Goal: Check status: Check status

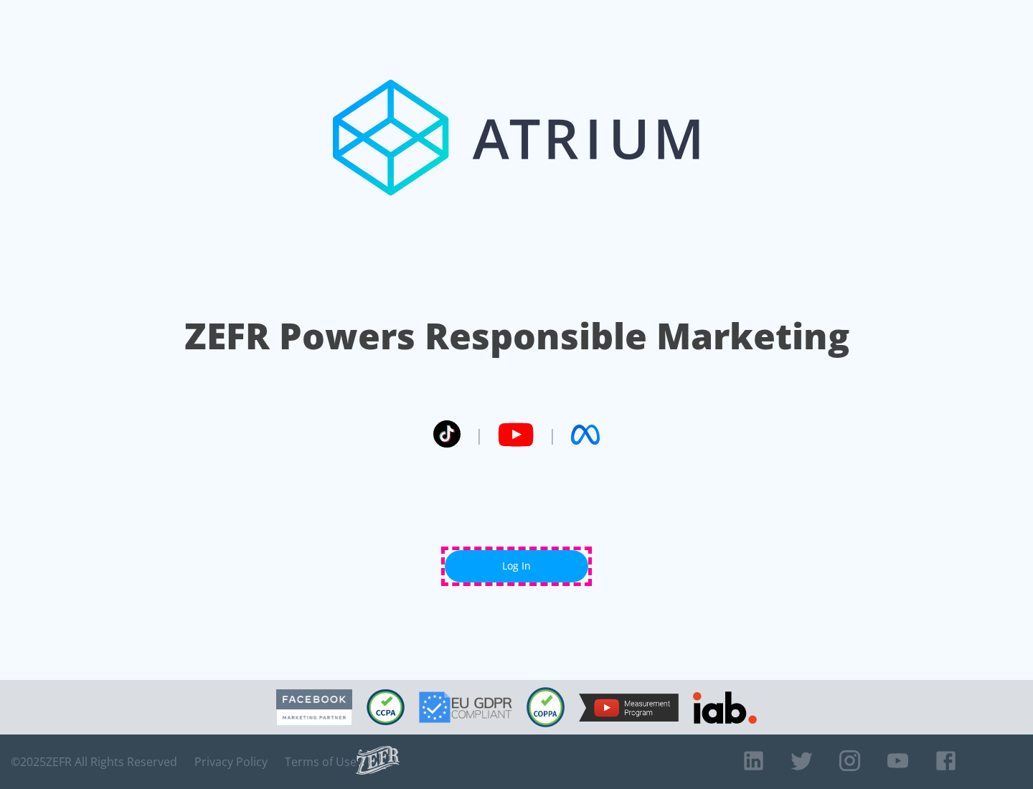
click at [517, 566] on link "Log In" at bounding box center [517, 566] width 144 height 32
